Goal: Information Seeking & Learning: Learn about a topic

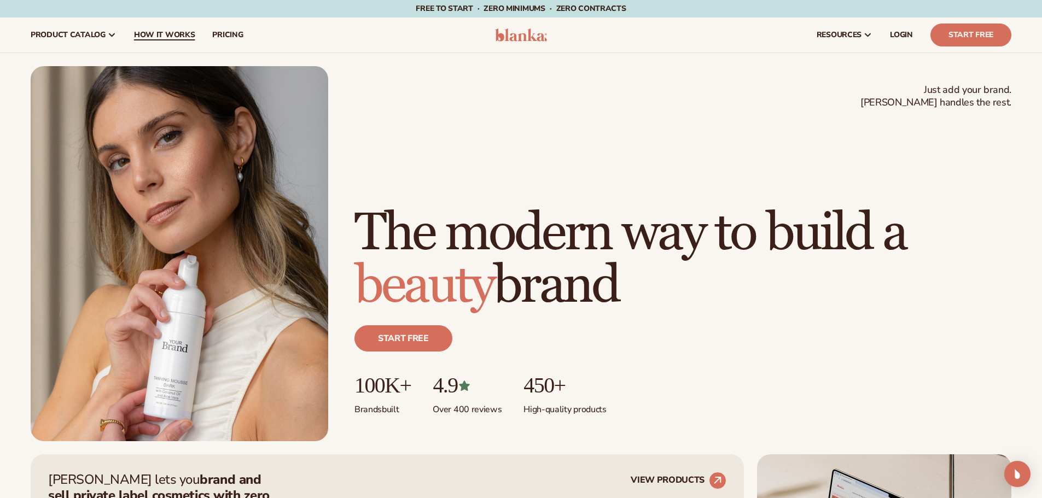
click at [157, 37] on span "How It Works" at bounding box center [164, 35] width 61 height 9
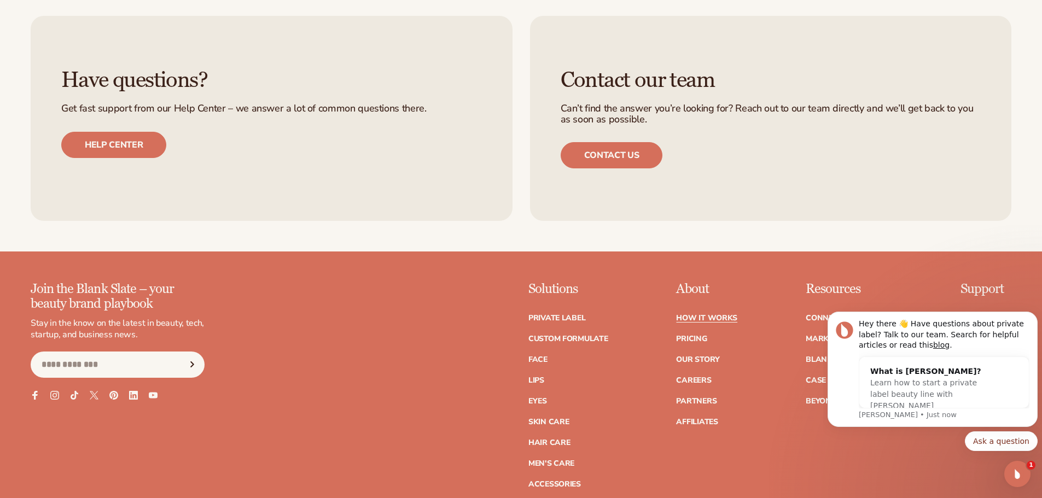
scroll to position [2679, 0]
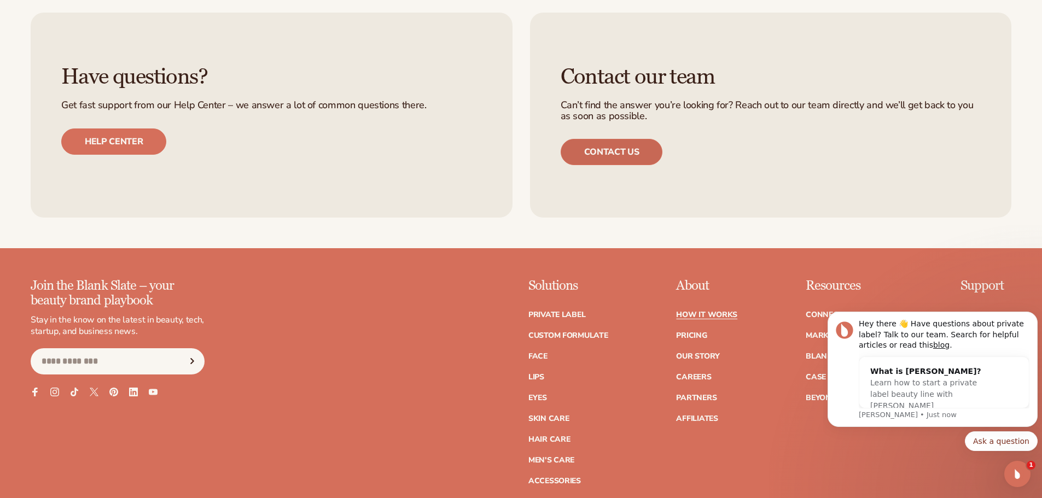
click at [618, 154] on link "Contact us" at bounding box center [611, 152] width 102 height 26
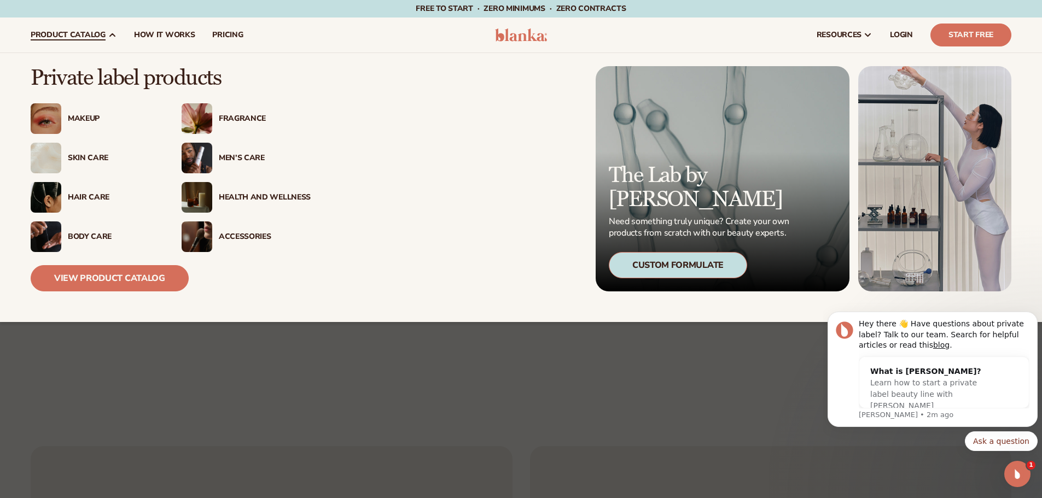
click at [83, 158] on div "Skin Care" at bounding box center [114, 158] width 92 height 9
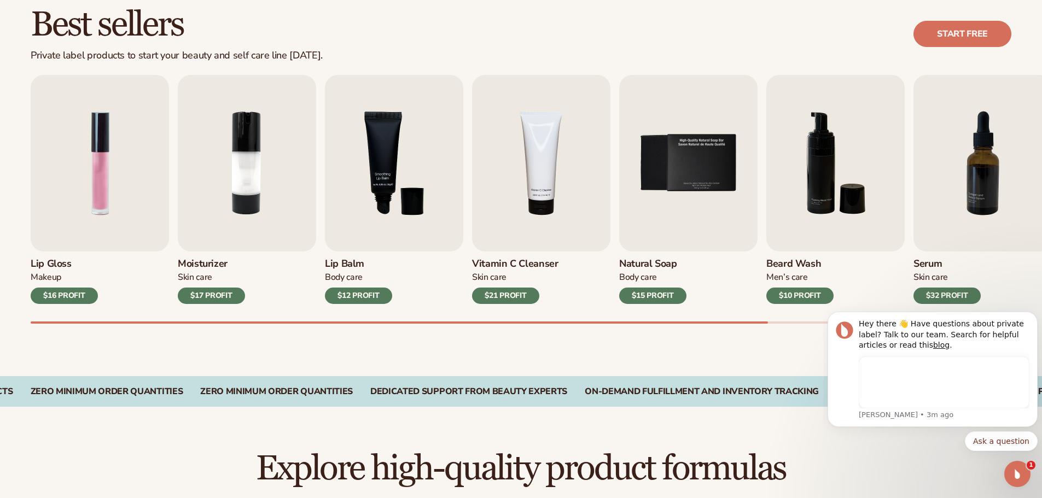
scroll to position [383, 0]
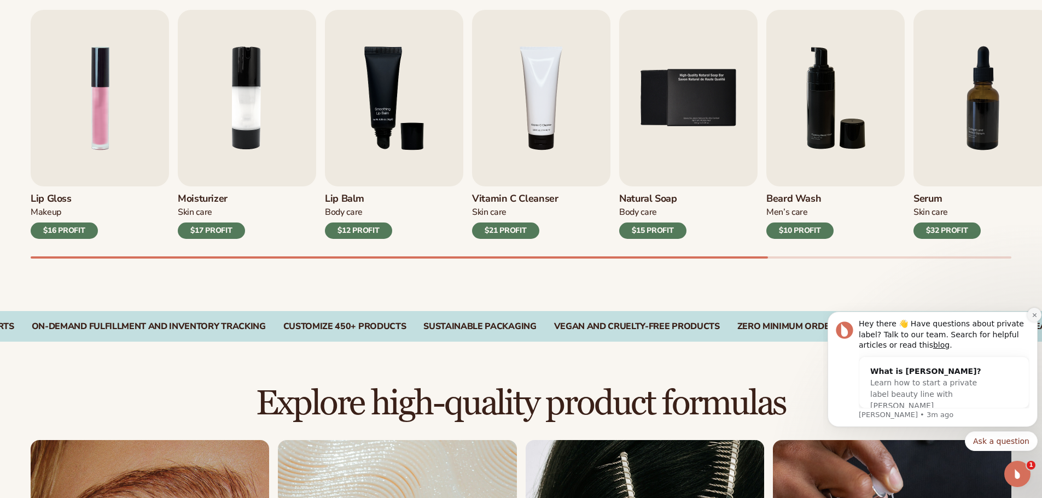
click at [1032, 314] on icon "Dismiss notification" at bounding box center [1034, 315] width 6 height 6
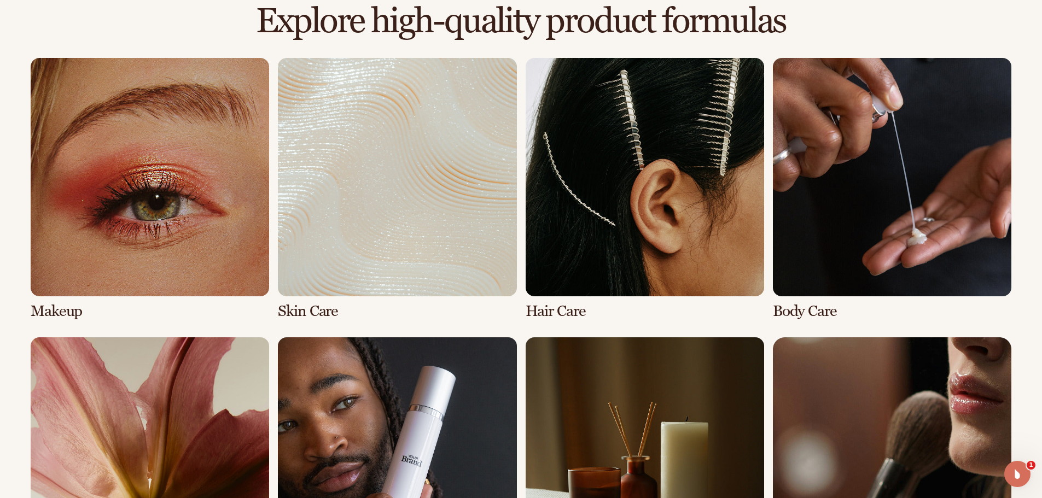
scroll to position [765, 0]
click at [404, 243] on link "2 / 8" at bounding box center [397, 188] width 238 height 262
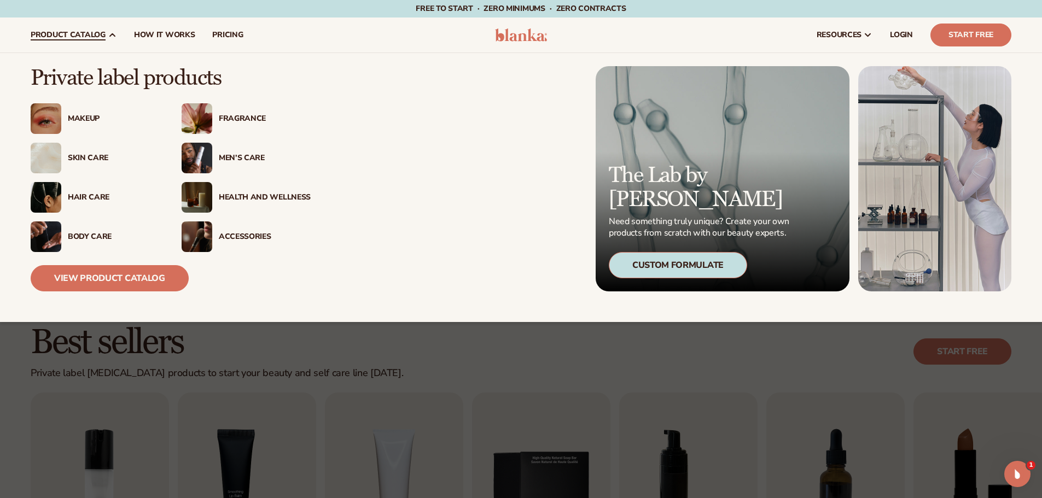
click at [249, 197] on div "Health And Wellness" at bounding box center [265, 197] width 92 height 9
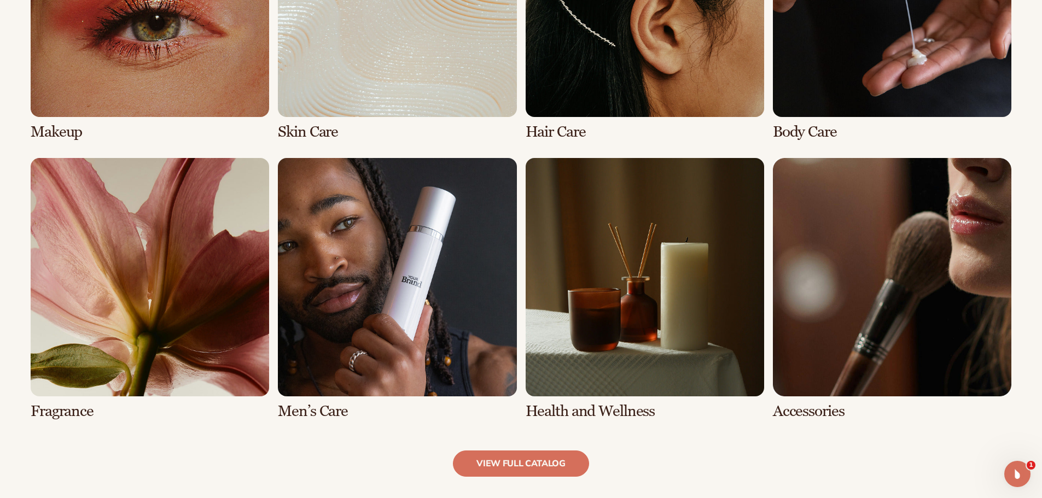
scroll to position [1093, 0]
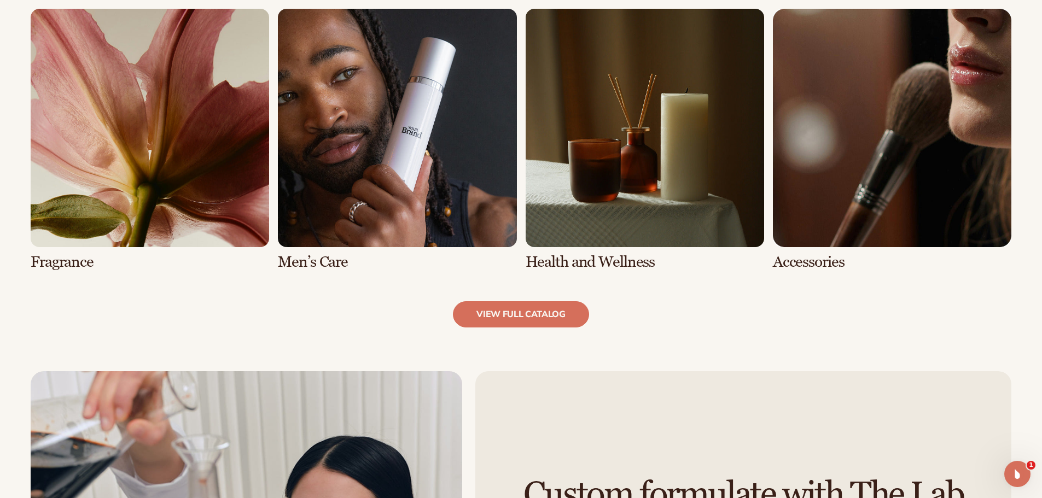
click at [573, 203] on link "7 / 8" at bounding box center [644, 140] width 238 height 262
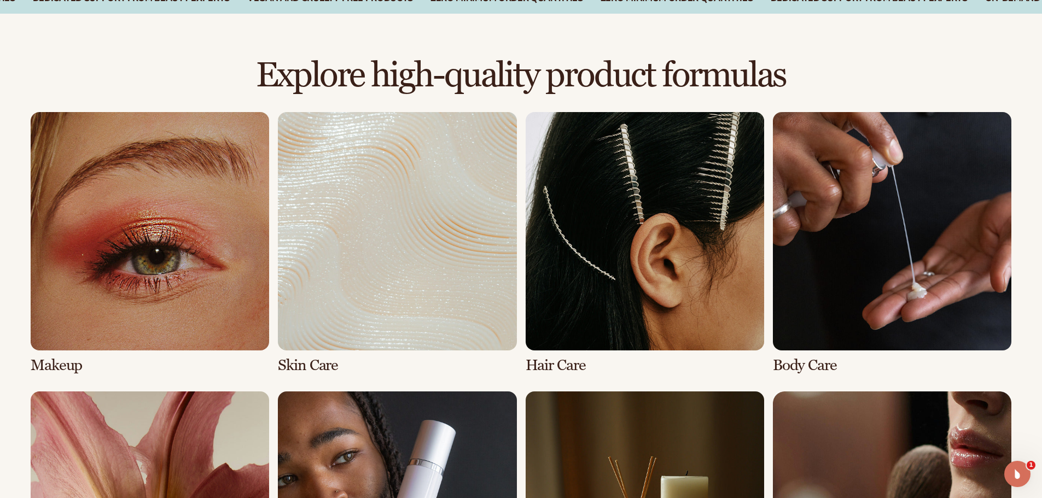
scroll to position [875, 0]
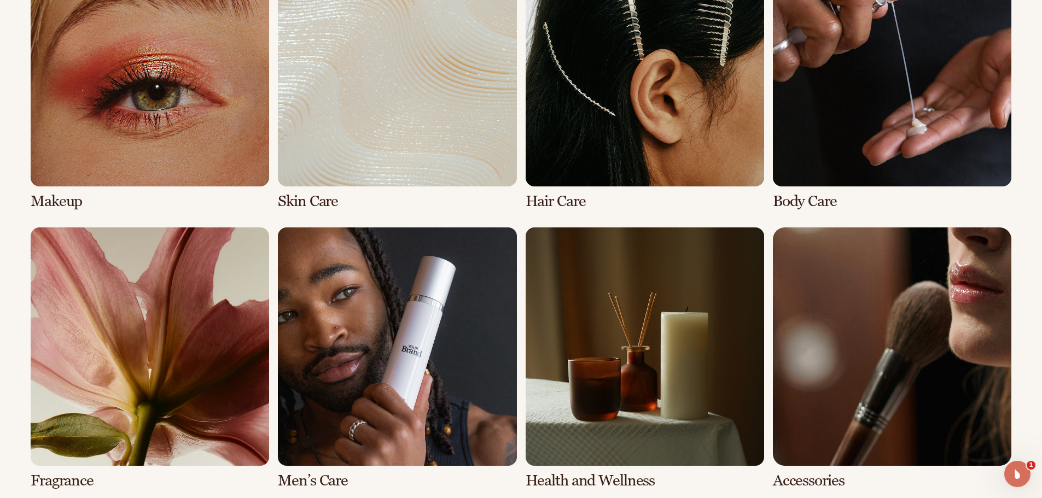
click at [193, 98] on link "1 / 8" at bounding box center [150, 79] width 238 height 262
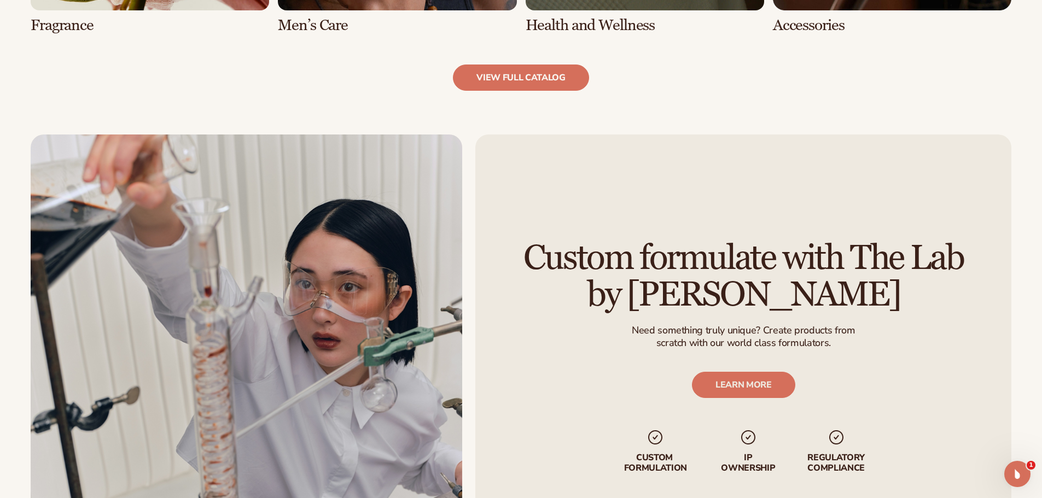
scroll to position [1367, 0]
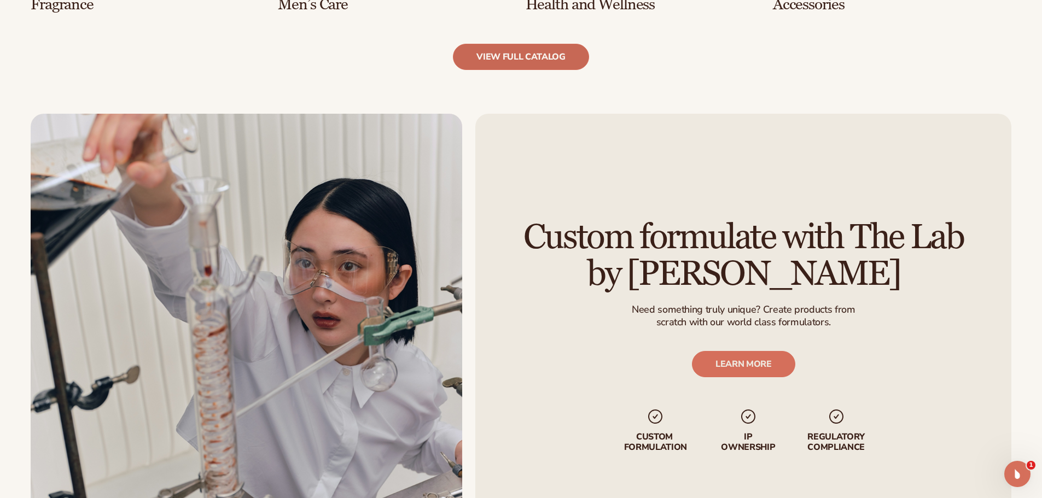
click at [510, 61] on link "view full catalog" at bounding box center [521, 57] width 136 height 26
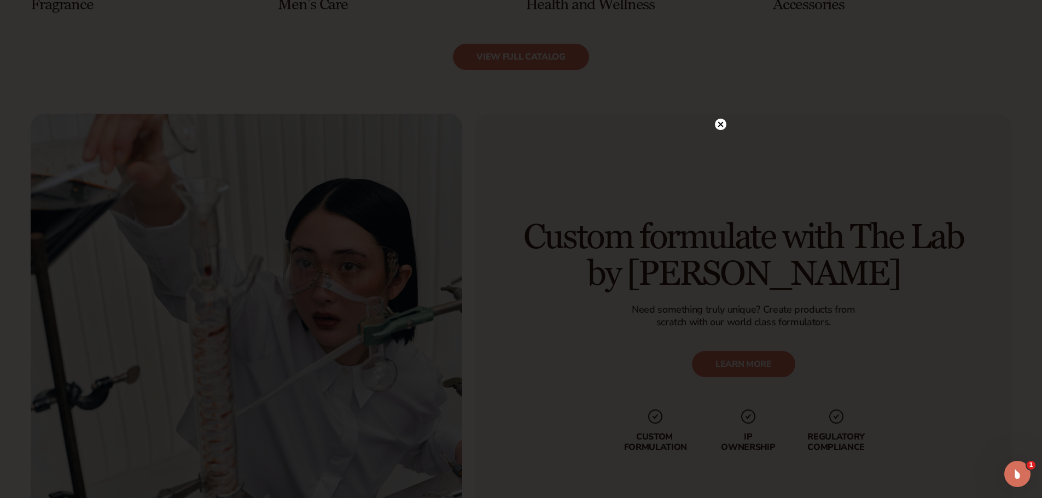
click at [718, 122] on icon at bounding box center [719, 124] width 5 height 5
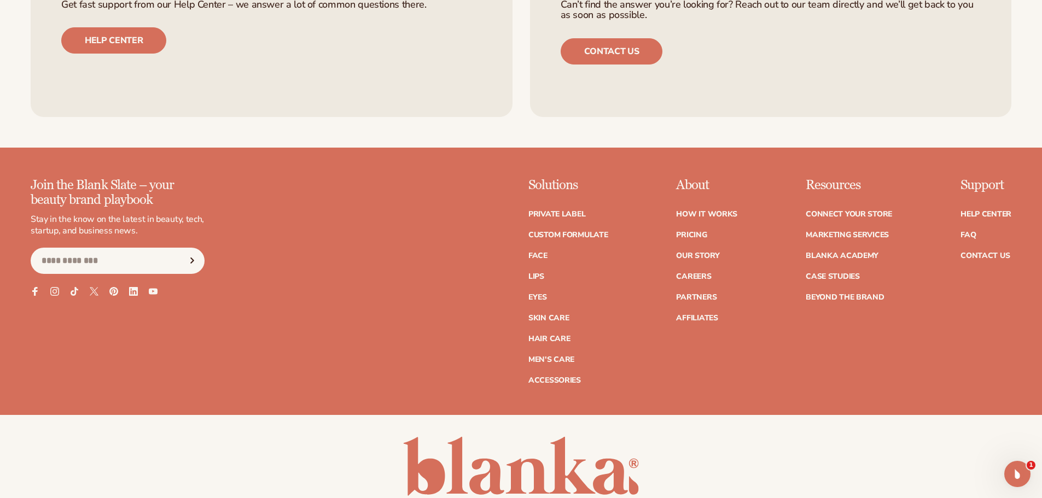
scroll to position [2242, 0]
